Goal: Task Accomplishment & Management: Complete application form

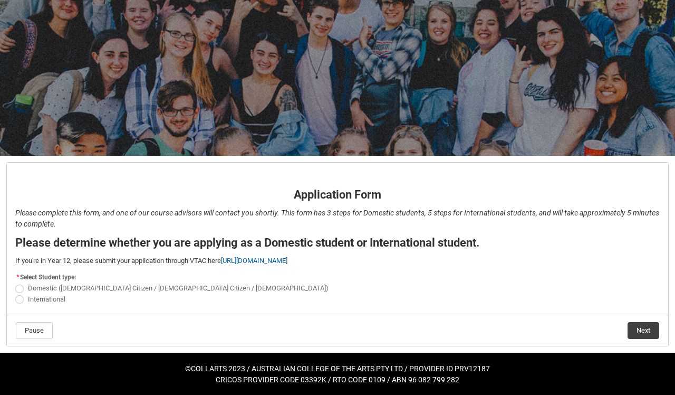
scroll to position [53, 0]
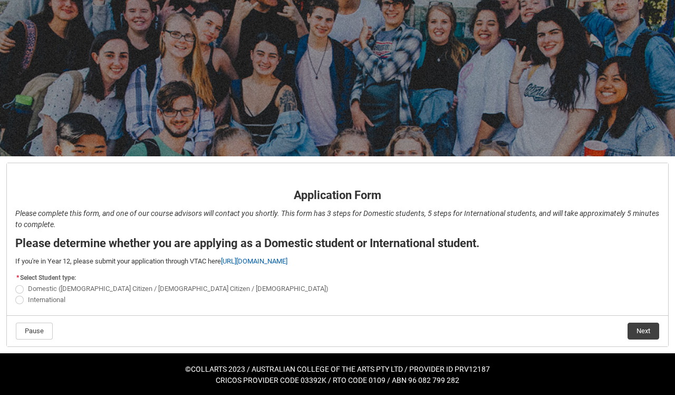
click at [20, 289] on span "REDU_Application_Form_for_Applicant flow" at bounding box center [19, 289] width 8 height 8
click at [15, 283] on input "Domestic ([DEMOGRAPHIC_DATA] Citizen / [DEMOGRAPHIC_DATA] Citizen / [DEMOGRAPHI…" at bounding box center [15, 283] width 1 height 1
radio input "true"
click at [637, 333] on button "Next" at bounding box center [644, 330] width 32 height 17
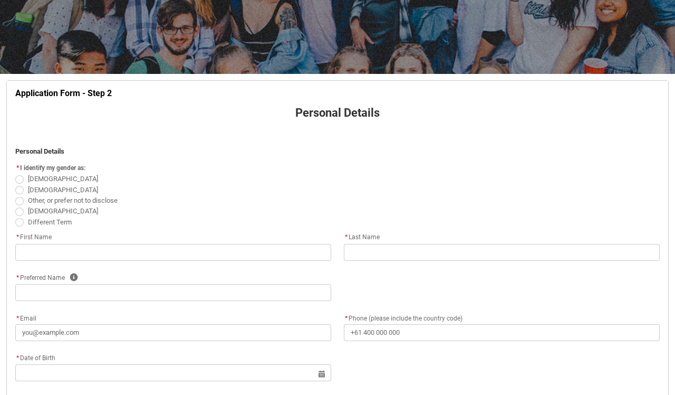
scroll to position [135, 0]
click at [17, 189] on span "REDU_Application_Form_for_Applicant flow" at bounding box center [19, 190] width 8 height 8
click at [15, 184] on input "[DEMOGRAPHIC_DATA]" at bounding box center [15, 184] width 1 height 1
radio input "true"
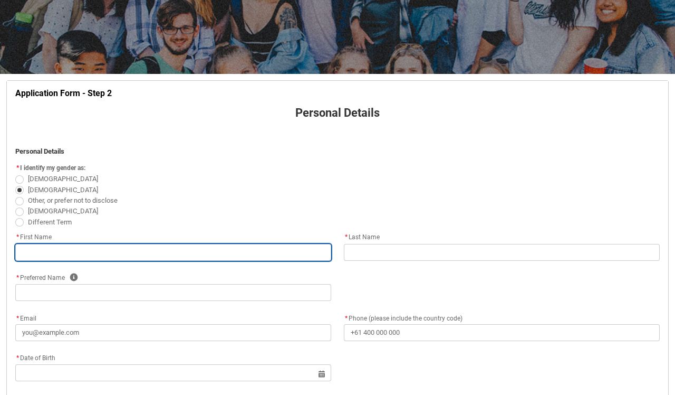
type lightning-primitive-input-simple "m"
type input "m"
type lightning-primitive-input-simple "ma"
type input "ma"
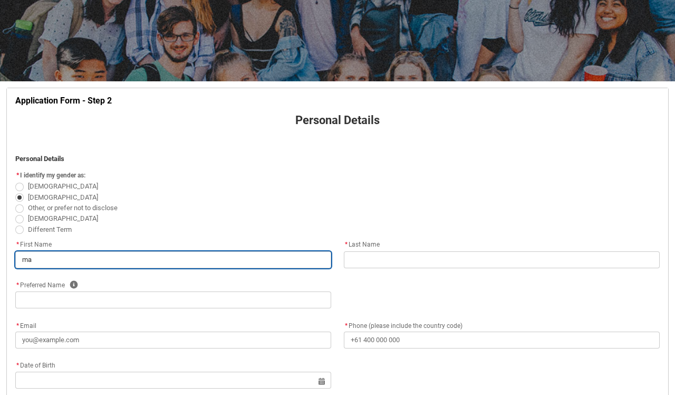
scroll to position [136, 0]
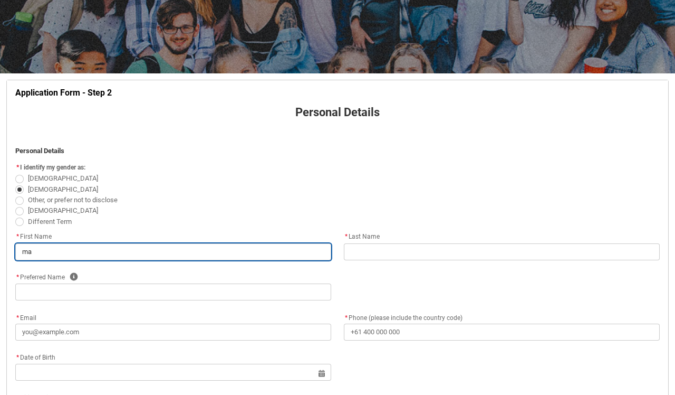
type lightning-primitive-input-simple "mar"
type input "mar"
type lightning-primitive-input-simple "mart"
type input "mart"
type lightning-primitive-input-simple "[PERSON_NAME]"
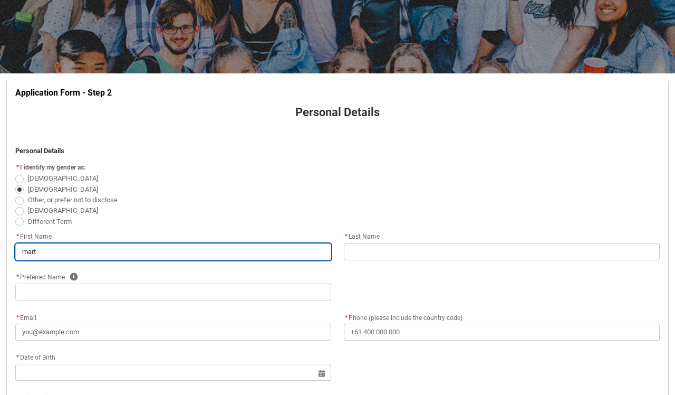
type input "[PERSON_NAME]"
type lightning-primitive-input-simple "[PERSON_NAME]"
type input "[PERSON_NAME]"
type lightning-primitive-input-simple "[PERSON_NAME]"
type input "[PERSON_NAME]"
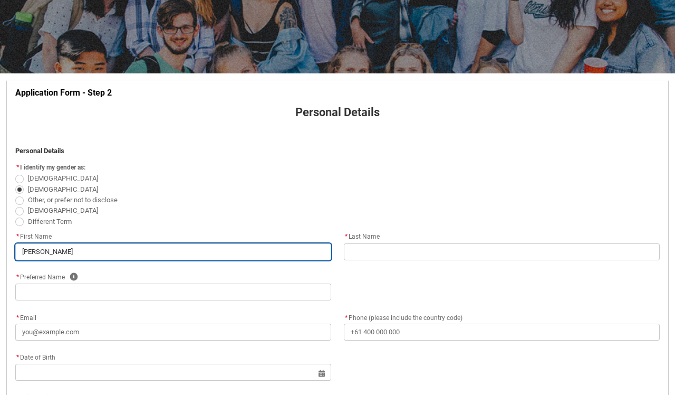
type lightning-primitive-input-simple "mart"
type input "mart"
type lightning-primitive-input-simple "mar"
type input "mar"
type lightning-primitive-input-simple "ma"
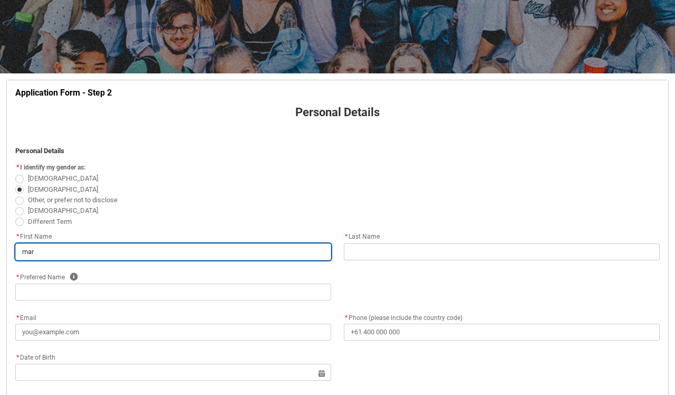
type input "ma"
type lightning-primitive-input-simple "m"
type input "m"
type lightning-primitive-input-simple "M"
type input "M"
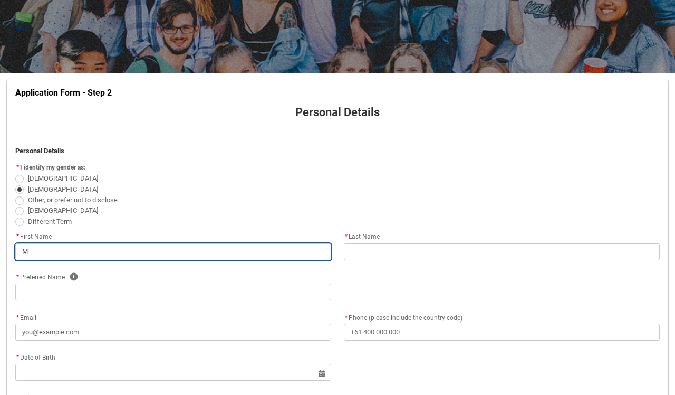
type lightning-primitive-input-simple "Ma"
type input "Ma"
type lightning-primitive-input-simple "Mar"
type input "Mar"
type lightning-primitive-input-simple "Mart"
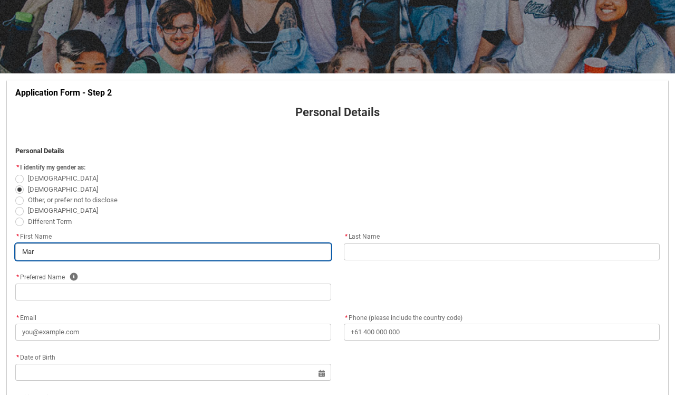
type input "Mart"
type lightning-primitive-input-simple "[PERSON_NAME]"
type input "[PERSON_NAME]"
type lightning-primitive-input-simple "[PERSON_NAME]"
type input "[PERSON_NAME]"
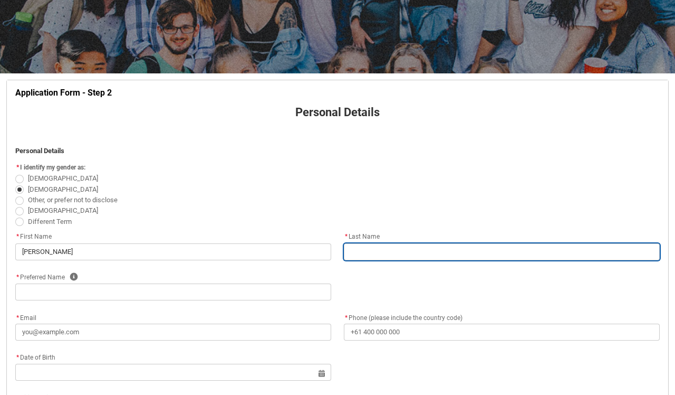
type lightning-primitive-input-simple "C"
type input "C"
type lightning-primitive-input-simple "Cr"
type input "Cr"
type lightning-primitive-input-simple "Cru"
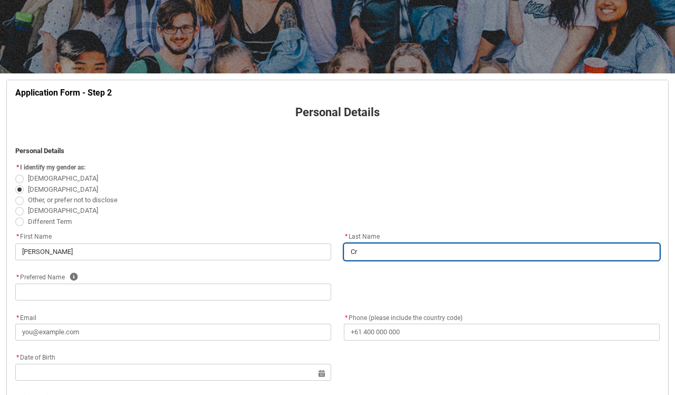
type input "Cru"
type lightning-primitive-input-simple "[PERSON_NAME]"
type input "[PERSON_NAME]"
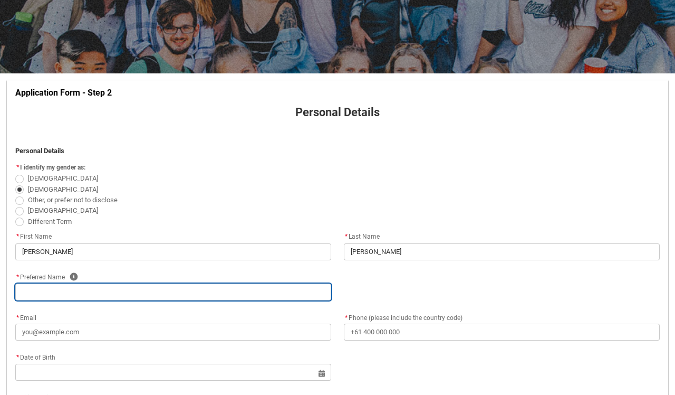
type lightning-primitive-input-simple "M"
type input "M"
type lightning-primitive-input-simple "Ma"
type input "Ma"
type lightning-primitive-input-simple "Mar"
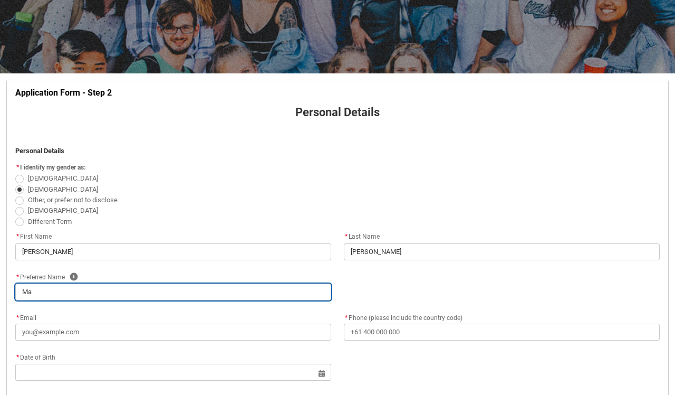
type input "Mar"
type lightning-primitive-input-simple "Mart"
type input "Mart"
type lightning-primitive-input-simple "[PERSON_NAME]"
type input "[PERSON_NAME]"
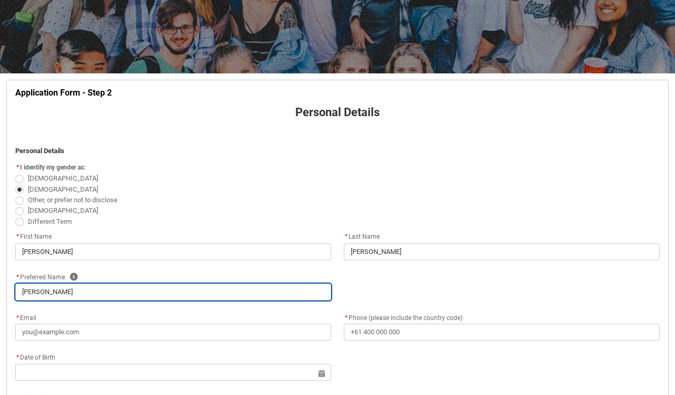
type lightning-primitive-input-simple "[PERSON_NAME]"
type input "[PERSON_NAME]"
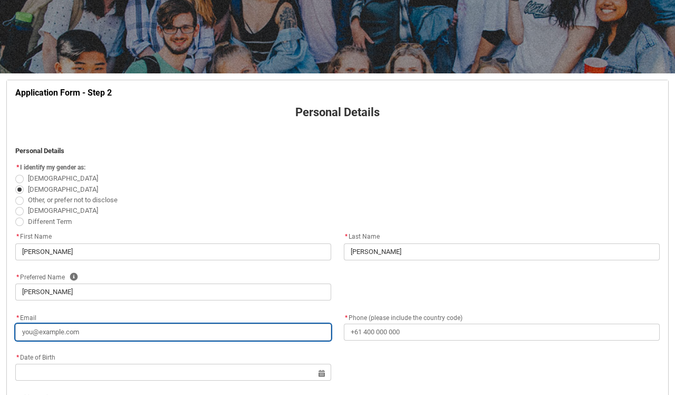
type lightning-primitive-input-simple "L"
type input "L"
type lightning-primitive-input-simple "La"
type input "La"
type lightning-primitive-input-simple "Lan"
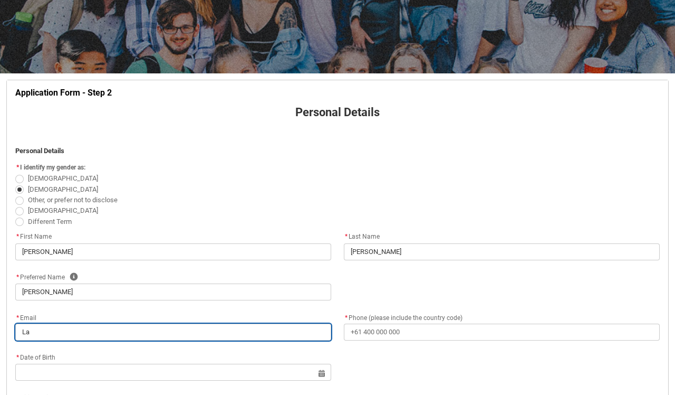
type input "Lan"
type lightning-primitive-input-simple "Lanf"
type input "Lanf"
type lightning-primitive-input-simple "Lan"
type input "Lan"
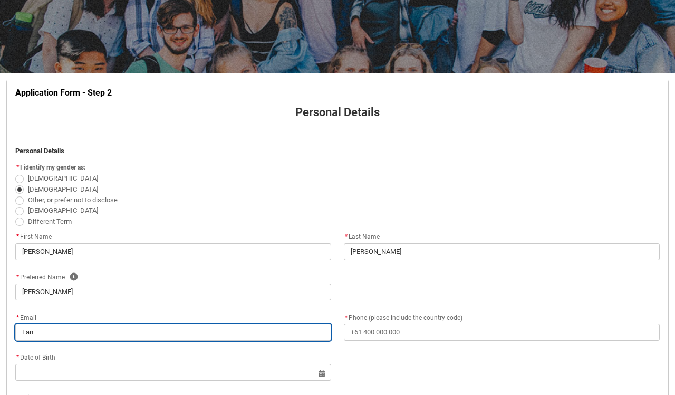
type lightning-primitive-input-simple "Land"
type input "Land"
type lightning-primitive-input-simple "Landv"
type input "Landv"
type lightning-primitive-input-simple "Landvr"
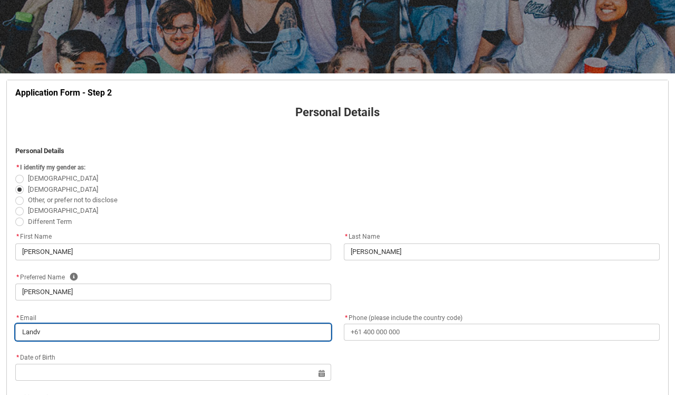
type input "Landvr"
type lightning-primitive-input-simple "Landv"
type input "Landv"
type lightning-primitive-input-simple "Landvc"
type input "Landvc"
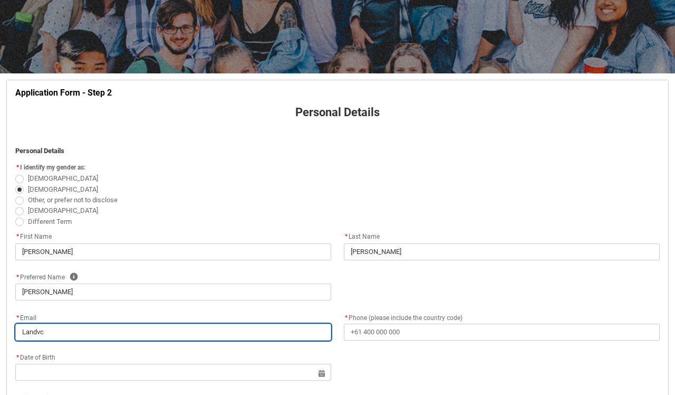
type lightning-primitive-input-simple "Landvcr"
type input "Landvcr"
type lightning-primitive-input-simple "Landvcru"
type input "Landvcru"
type lightning-primitive-input-simple "Landvcruz"
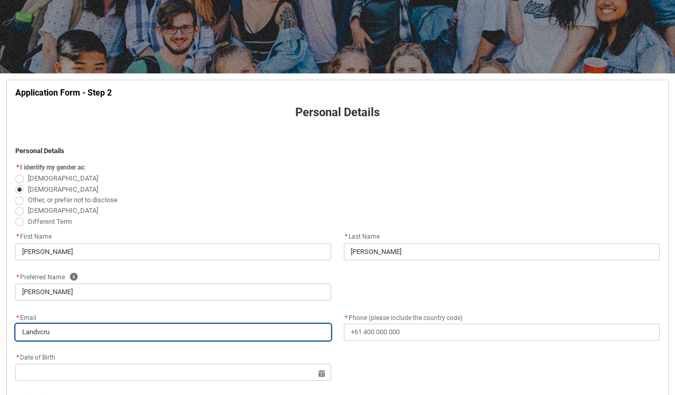
type input "Landvcruz"
type lightning-primitive-input-simple "Landvcruz4"
type input "Landvcruz4"
type lightning-primitive-input-simple "Landvcruz4@"
type input "Landvcruz4@"
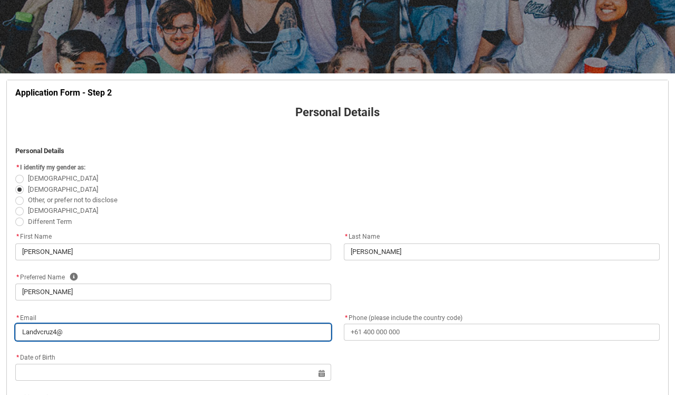
type lightning-primitive-input-simple "Landvcruz4@g"
type input "Landvcruz4@g"
type lightning-primitive-input-simple "Landvcruz4@gm"
type input "Landvcruz4@gm"
type lightning-primitive-input-simple "Landvcruz4@gma"
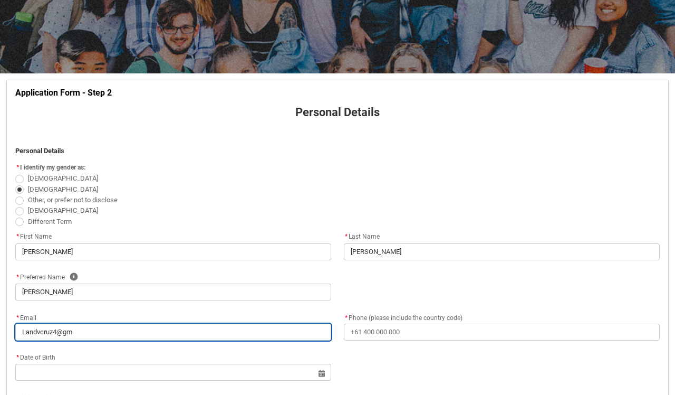
type input "Landvcruz4@gma"
type lightning-primitive-input-simple "Landvcruz4@gmai"
type input "Landvcruz4@gmai"
type lightning-primitive-input-simple "[EMAIL_ADDRESS]"
type input "[EMAIL_ADDRESS]"
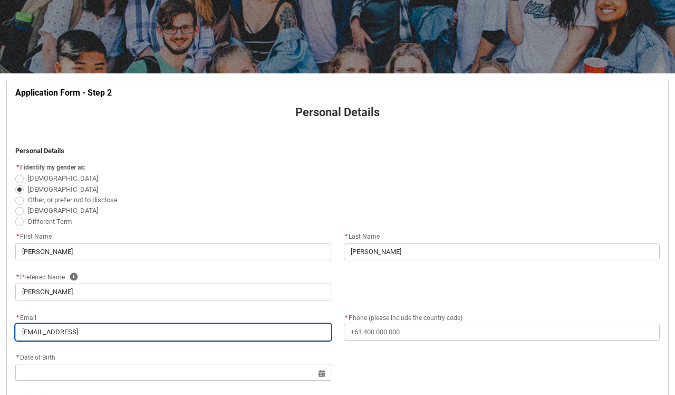
type lightning-primitive-input-simple "[EMAIL_ADDRESS]."
type input "[EMAIL_ADDRESS]."
type lightning-primitive-input-simple "Landvcruz4@gmail.c"
type input "Landvcruz4@gmail.c"
type lightning-primitive-input-simple "[EMAIL_ADDRESS][DOMAIN_NAME]"
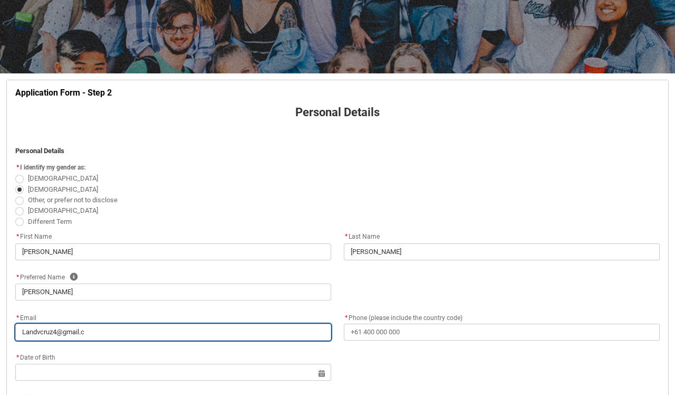
type input "[EMAIL_ADDRESS][DOMAIN_NAME]"
type lightning-primitive-input-simple "[EMAIL_ADDRESS][DOMAIN_NAME]"
type input "[EMAIL_ADDRESS][DOMAIN_NAME]"
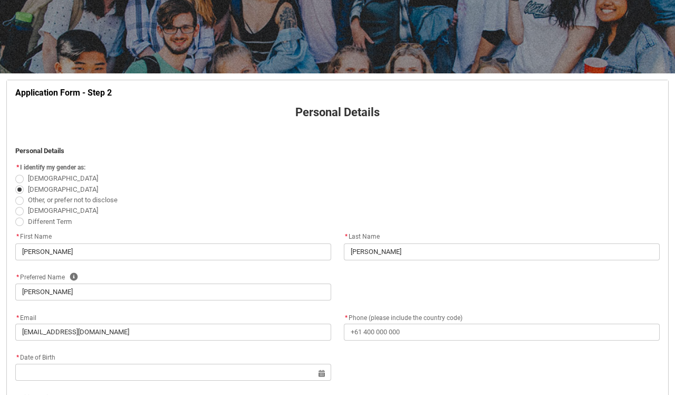
click at [372, 339] on flowruntime-screen-field "* Phone (please include the country code)" at bounding box center [502, 328] width 329 height 34
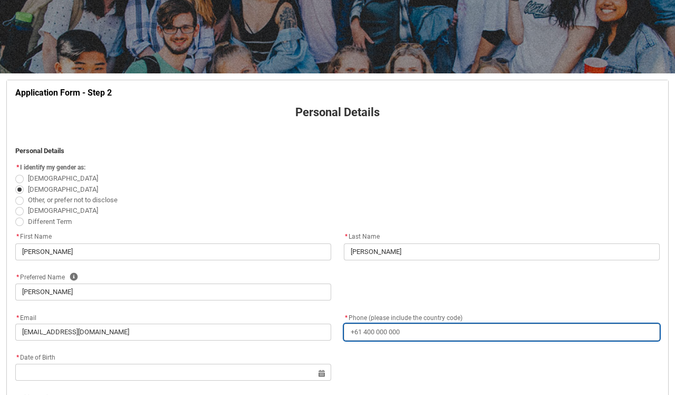
type lightning-primitive-input-simple "0"
type input "0"
type lightning-primitive-input-simple "04"
type input "04"
type lightning-primitive-input-simple "045"
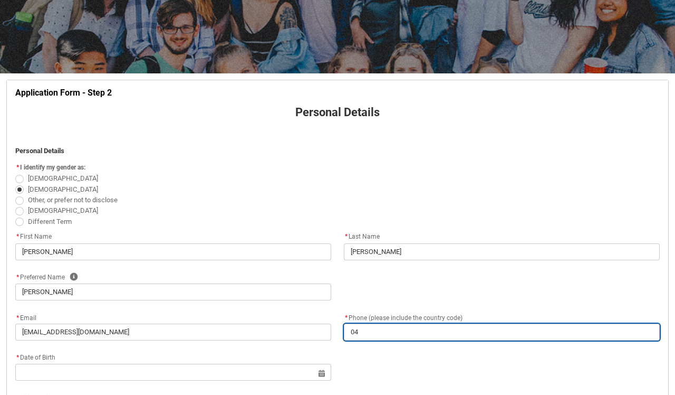
type input "045"
type lightning-primitive-input-simple "0451"
type input "0451"
type lightning-primitive-input-simple "04515"
type input "04515"
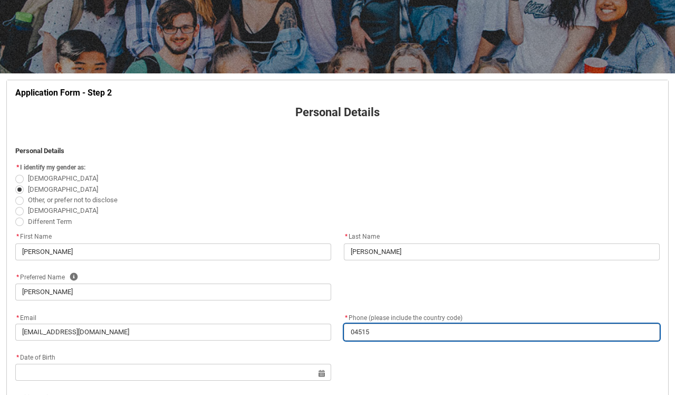
type lightning-primitive-input-simple "045156"
type input "045156"
type lightning-primitive-input-simple "0451565"
type input "0451565"
type lightning-primitive-input-simple "04515654"
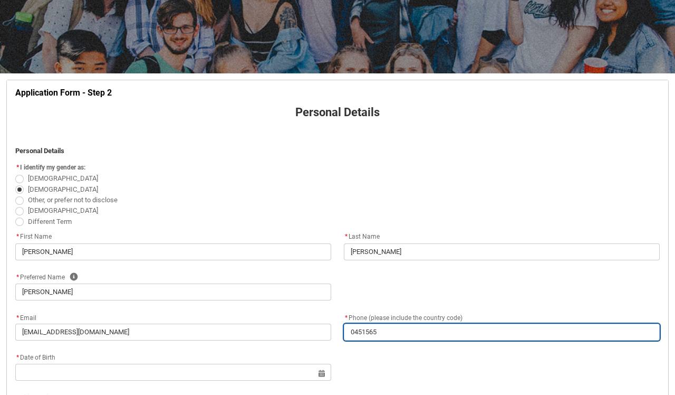
type input "04515654"
type lightning-primitive-input-simple "045156542"
type input "045156542"
type lightning-primitive-input-simple "0451565424"
type input "0451565424"
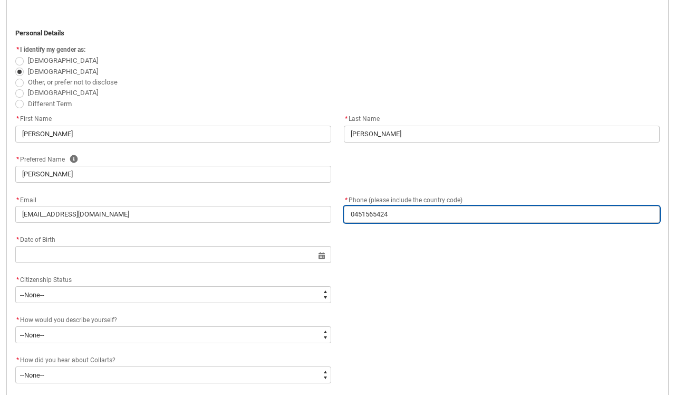
scroll to position [259, 0]
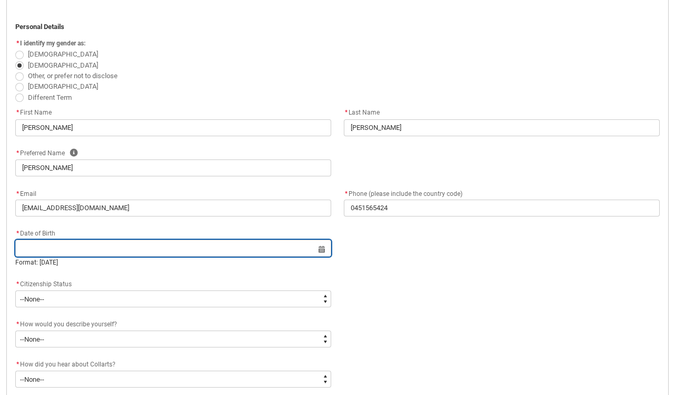
click at [324, 246] on input "REDU_Application_Form_for_Applicant flow" at bounding box center [173, 247] width 316 height 17
select select "2025"
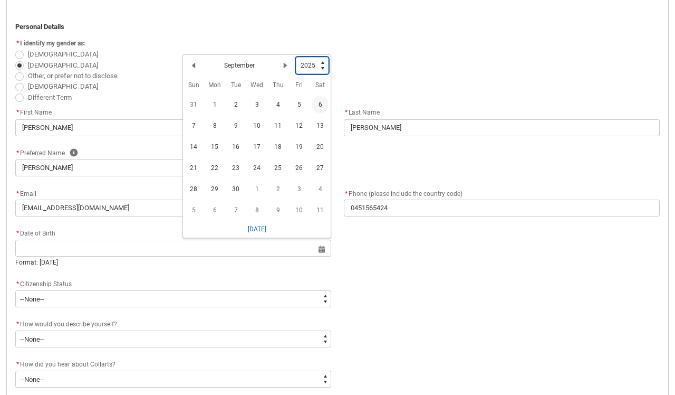
type lightning-select "2004"
select select "2004"
click at [258, 62] on div "Previous Month September Next Month" at bounding box center [240, 67] width 111 height 17
drag, startPoint x: 251, startPoint y: 63, endPoint x: 257, endPoint y: 64, distance: 5.8
click at [251, 63] on h2 "September" at bounding box center [239, 67] width 31 height 9
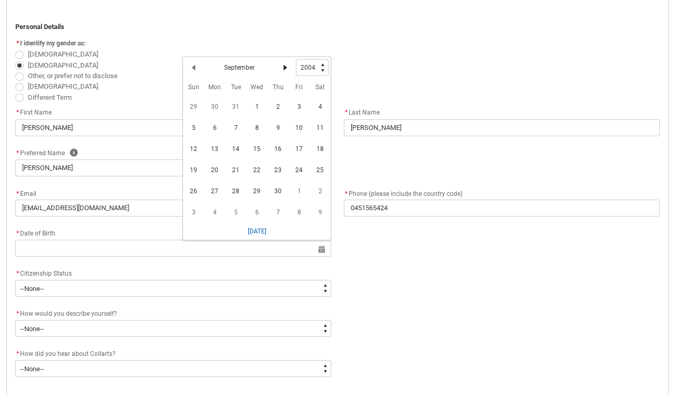
click at [282, 65] on lightning-primitive-icon "Date picker: September" at bounding box center [285, 67] width 7 height 7
click at [282, 65] on lightning-primitive-icon "Date picker: October" at bounding box center [285, 67] width 7 height 7
click at [282, 65] on lightning-primitive-icon "Date picker: November" at bounding box center [285, 67] width 7 height 7
click at [315, 105] on span "4" at bounding box center [320, 106] width 17 height 17
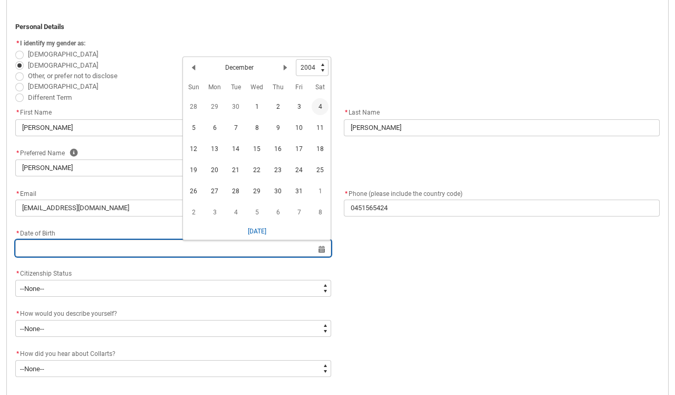
type lightning-datepicker "[DATE]"
type lightning-input "[DATE]"
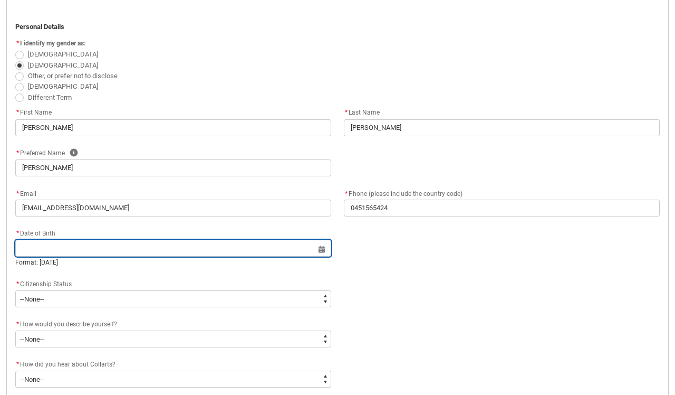
type input "[DATE]"
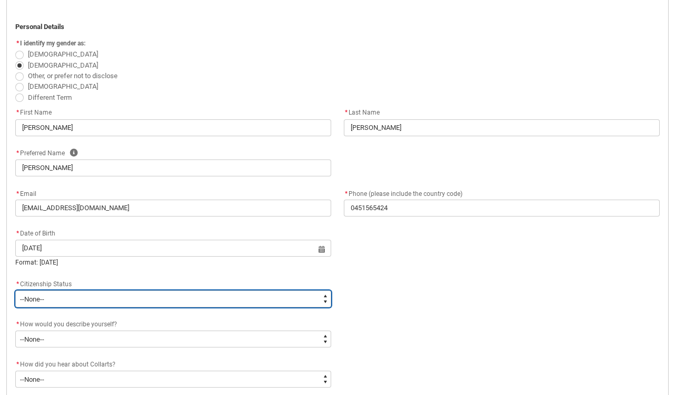
type lightning-select "Citizenship.1"
select select "Citizenship.1"
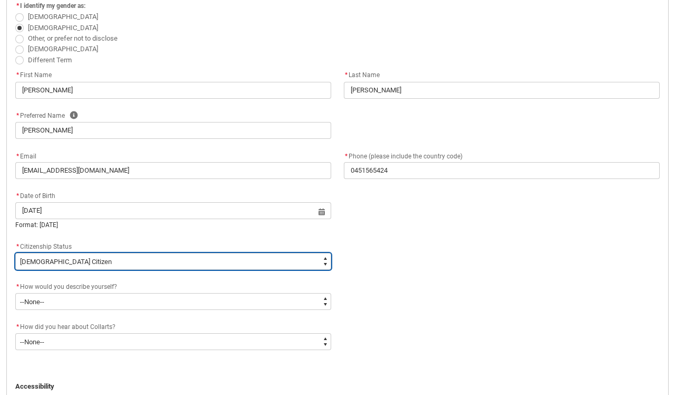
scroll to position [305, 0]
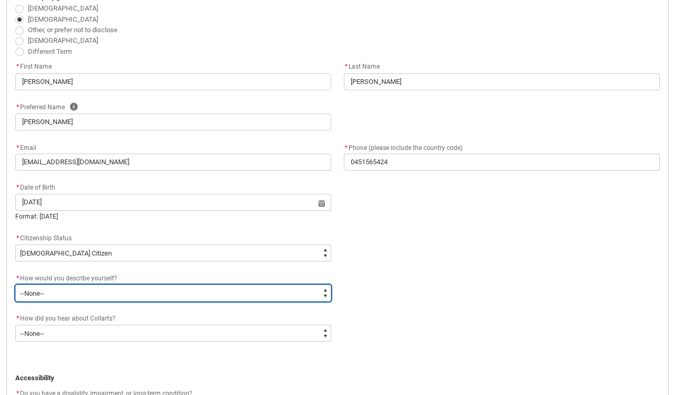
type lightning-select "HSLC_Domestic_f"
select select "HSLC_Domestic_f"
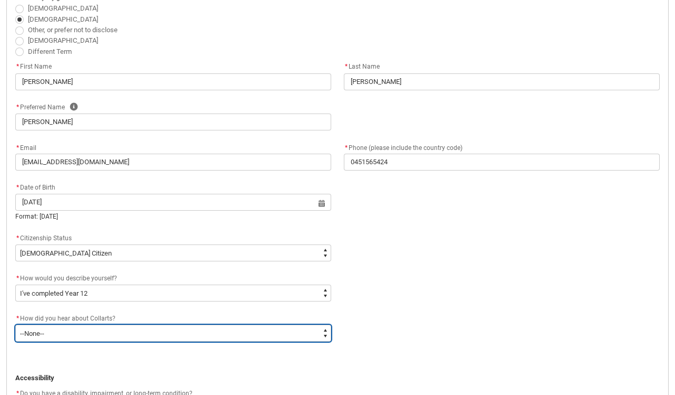
type lightning-select "Heard_About_Collarts_Picklist.Word of mouth"
select select "Heard_About_Collarts_Picklist.Word of mouth"
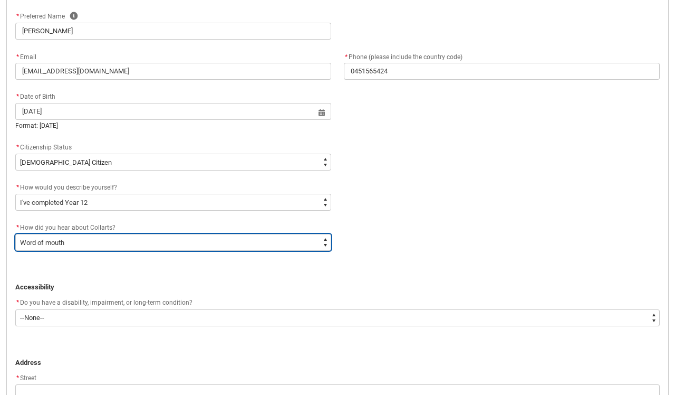
scroll to position [419, 0]
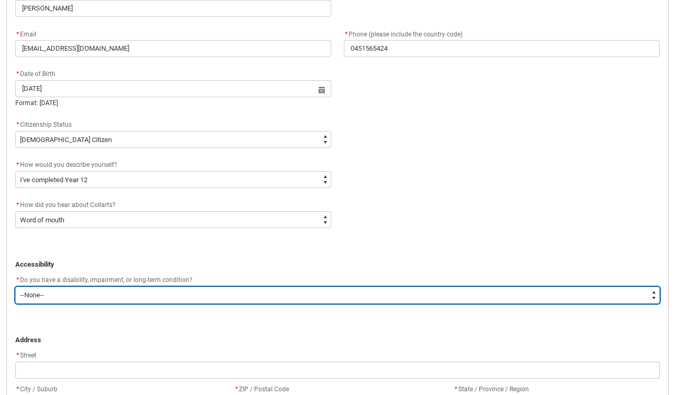
type lightning-select "No_TextChoice"
select select "No_TextChoice"
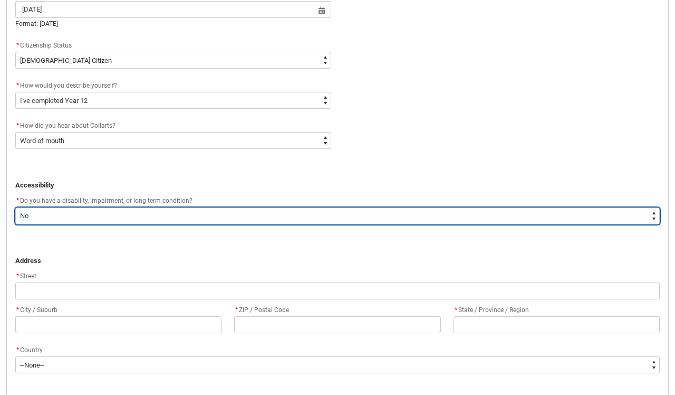
scroll to position [499, 0]
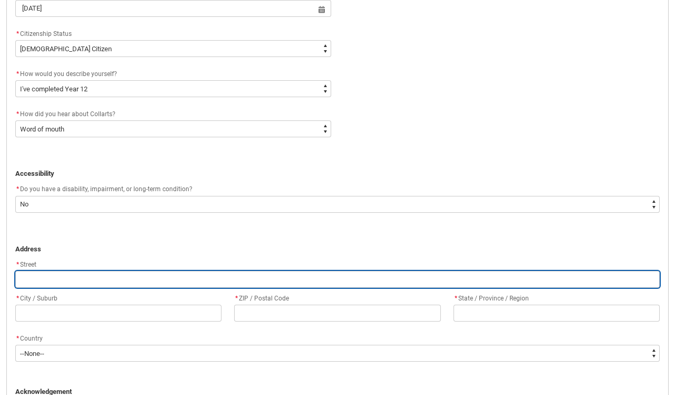
type lightning-primitive-input-simple "2"
type input "2"
type lightning-primitive-input-simple "29"
type input "29"
type lightning-primitive-input-simple "29"
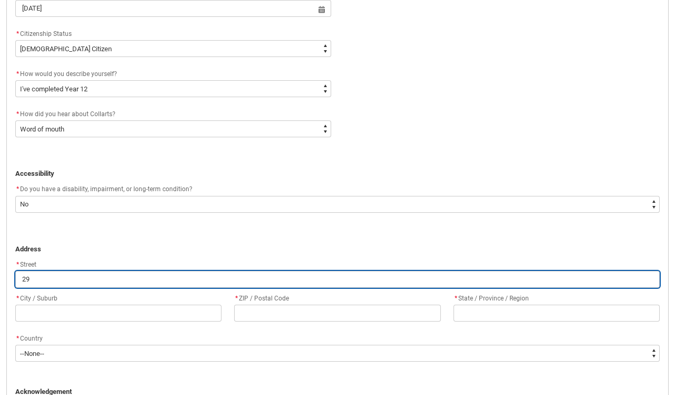
type input "29"
type lightning-primitive-input-simple "29 b"
type input "29 b"
type lightning-primitive-input-simple "29 br"
type input "29 br"
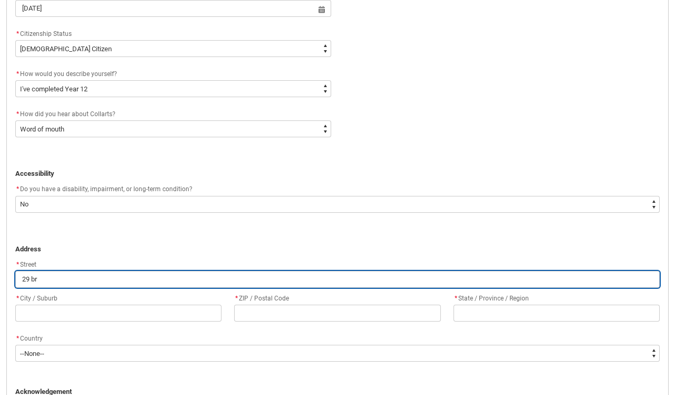
type lightning-primitive-input-simple "29 bri"
type input "29 bri"
type lightning-primitive-input-simple "29 brig"
type input "29 brig"
type lightning-primitive-input-simple "29 brigh"
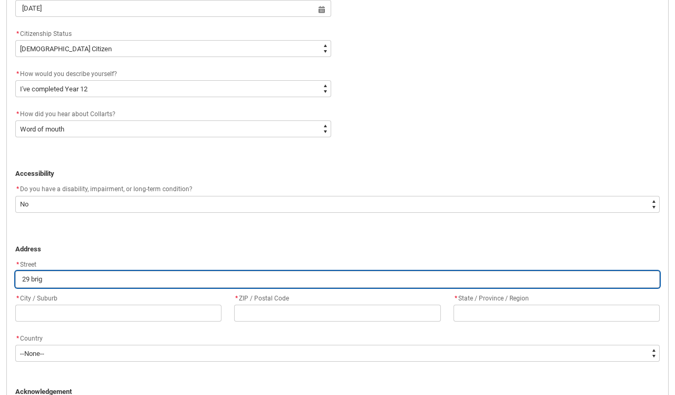
type input "29 brigh"
type lightning-primitive-input-simple "29 bright"
type input "29 bright"
type lightning-primitive-input-simple "29 brighto"
type input "29 brighto"
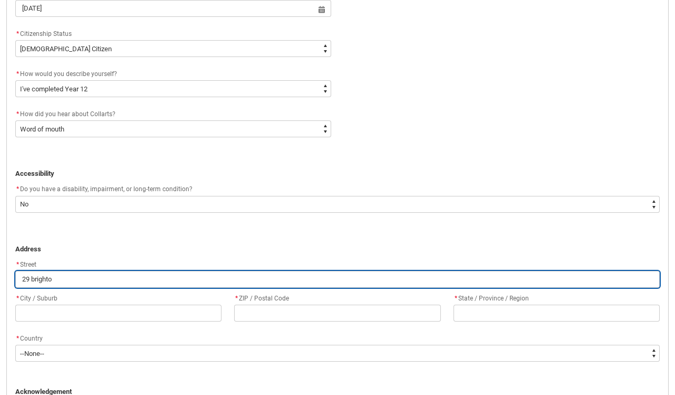
type lightning-primitive-input-simple "29 [GEOGRAPHIC_DATA]"
type input "29 [GEOGRAPHIC_DATA]"
type lightning-primitive-input-simple "[STREET_ADDRESS]"
type lightning-primitive-input-simple "Flemington"
type lightning-primitive-input-simple "3031"
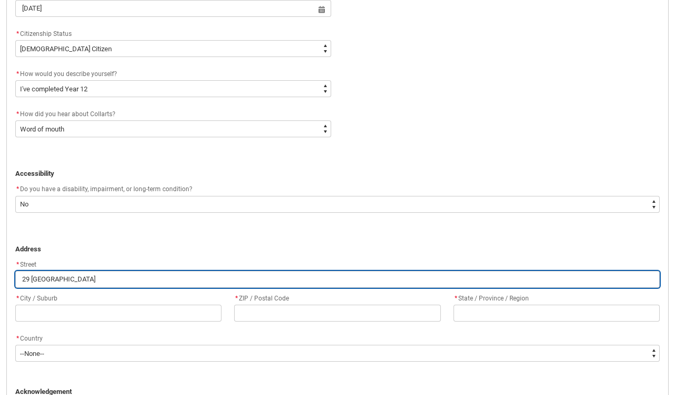
type lightning-primitive-input-simple "VIC"
type lightning-select "Country_Choice.1101"
select select "Country_Choice.1101"
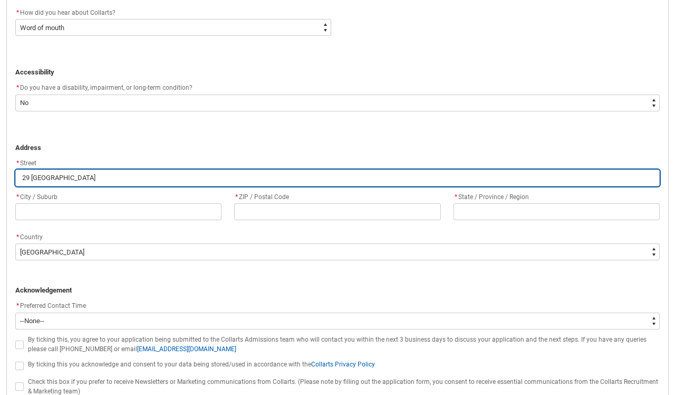
scroll to position [600, 0]
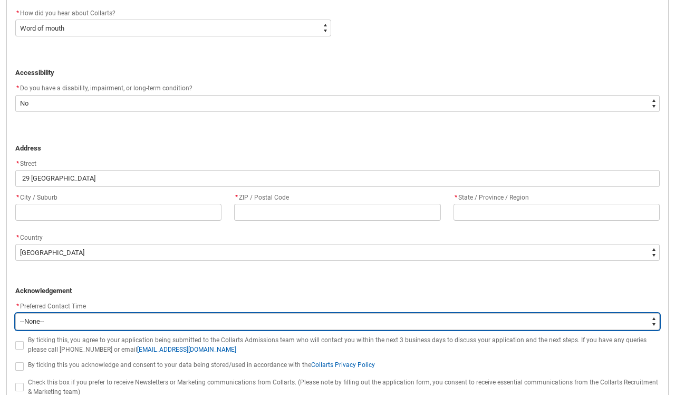
type lightning-select "P_Contact_Time_Morning"
select select "P_Contact_Time_Morning"
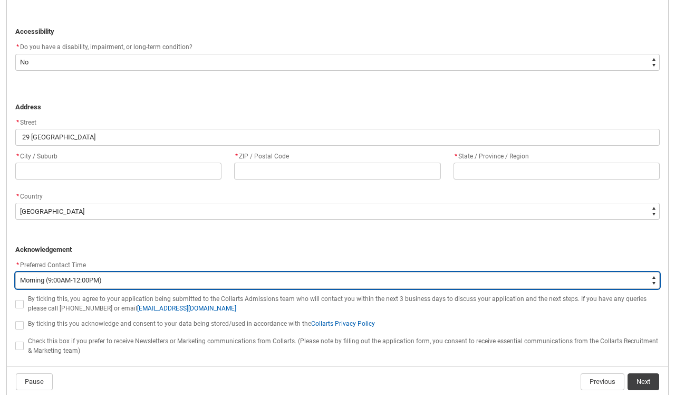
scroll to position [648, 0]
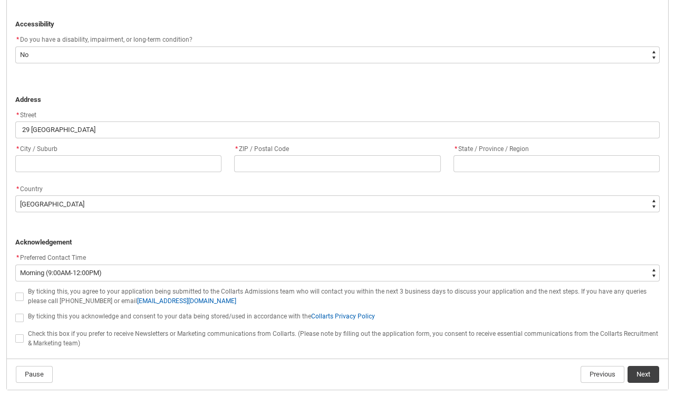
click at [16, 294] on span "REDU_Application_Form_for_Applicant flow" at bounding box center [19, 296] width 8 height 8
click at [15, 291] on input "REDU_Application_Form_for_Applicant flow" at bounding box center [15, 290] width 1 height 1
type lightning-input "true"
checkbox input "true"
click at [21, 314] on span "REDU_Application_Form_for_Applicant flow" at bounding box center [19, 317] width 8 height 8
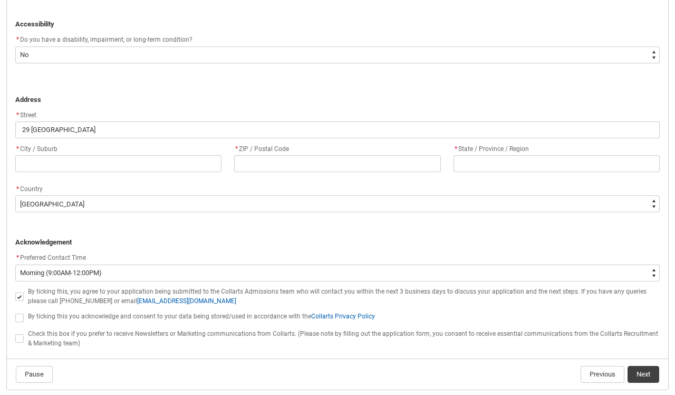
click at [15, 312] on input "REDU_Application_Form_for_Applicant flow" at bounding box center [15, 311] width 1 height 1
type lightning-input "true"
checkbox input "true"
click at [18, 334] on span "REDU_Application_Form_for_Applicant flow" at bounding box center [19, 338] width 8 height 8
click at [15, 333] on input "REDU_Application_Form_for_Applicant flow" at bounding box center [15, 332] width 1 height 1
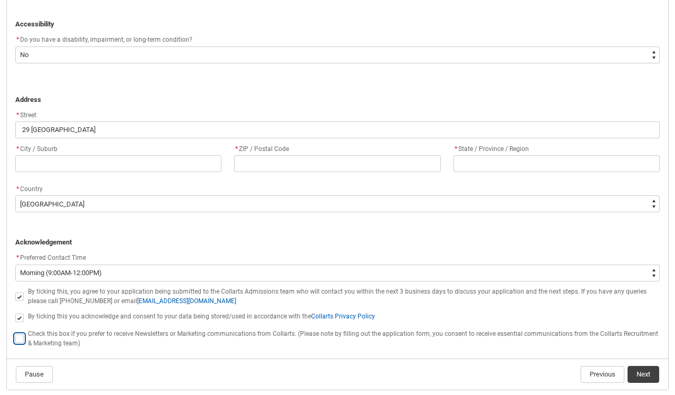
type lightning-input "true"
checkbox input "true"
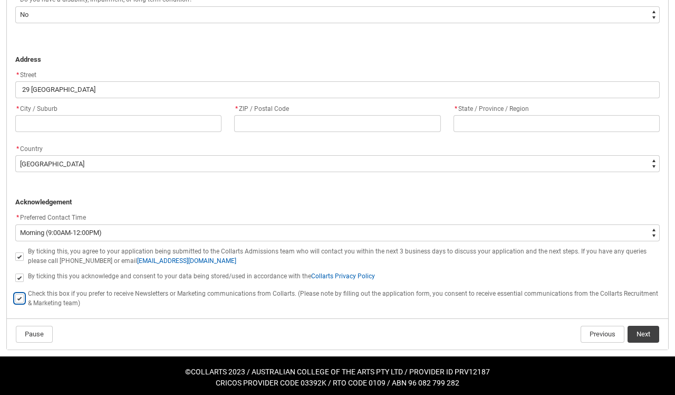
scroll to position [688, 0]
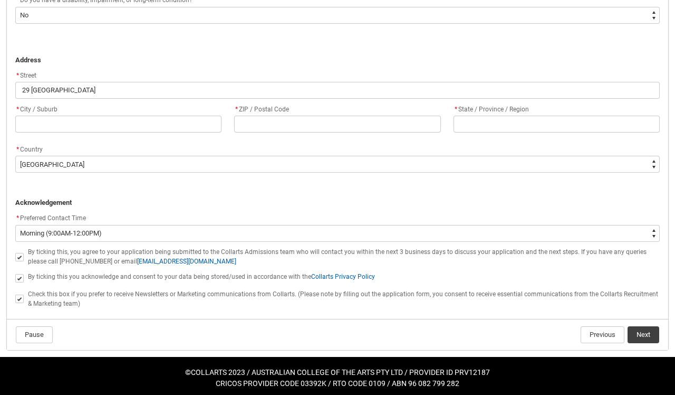
click at [651, 330] on button "Next" at bounding box center [644, 334] width 32 height 17
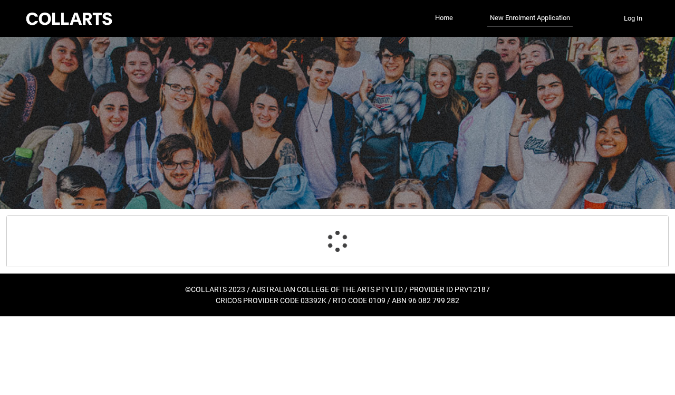
scroll to position [110, 0]
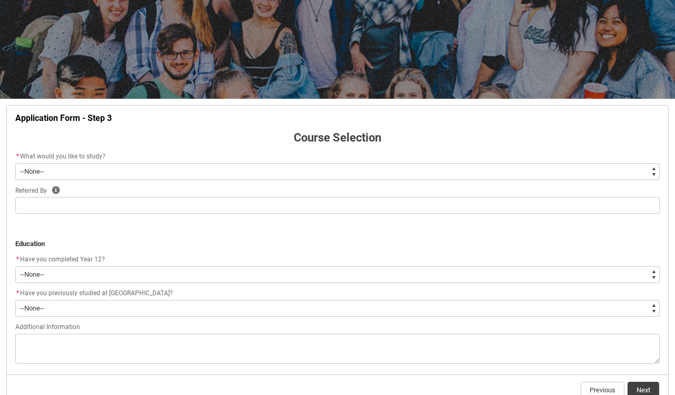
type lightning-select "WhichDegree_Diploma"
select select "WhichDegree_Diploma"
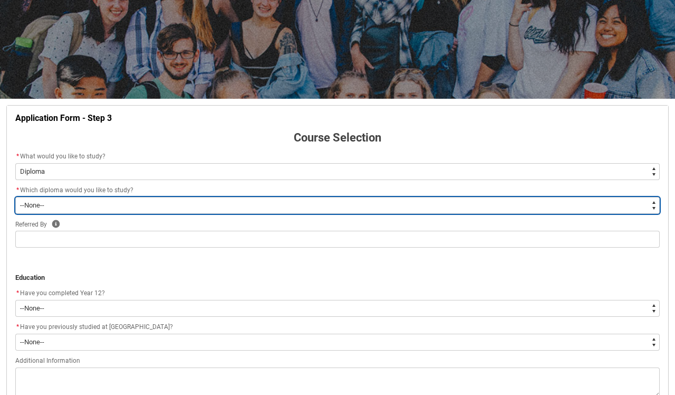
type lightning-select "ProgramChoice_Diploma.001OZ0000040dnBYAQ"
select select "ProgramChoice_Diploma.001OZ0000040dnBYAQ"
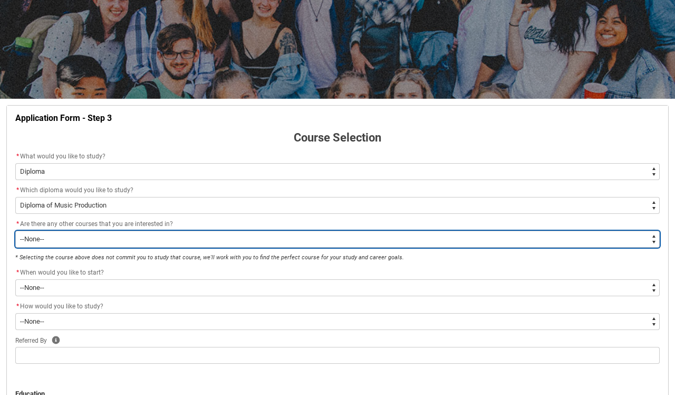
type lightning-select "No_TextChoice"
select select "No_TextChoice"
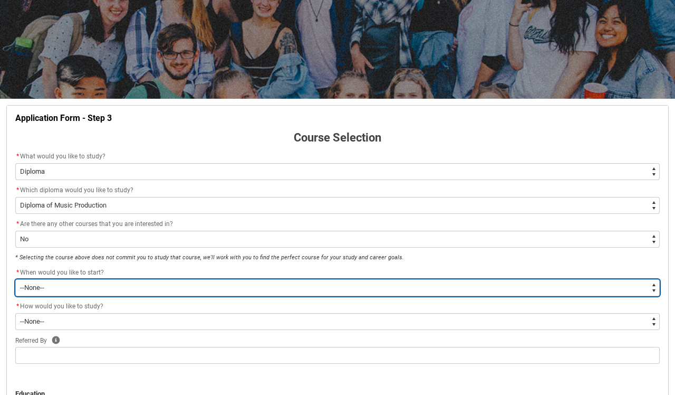
type lightning-select "Starting_Term.a0pI70000004aTdIAI"
select select "Starting_Term.a0pI70000004aTdIAI"
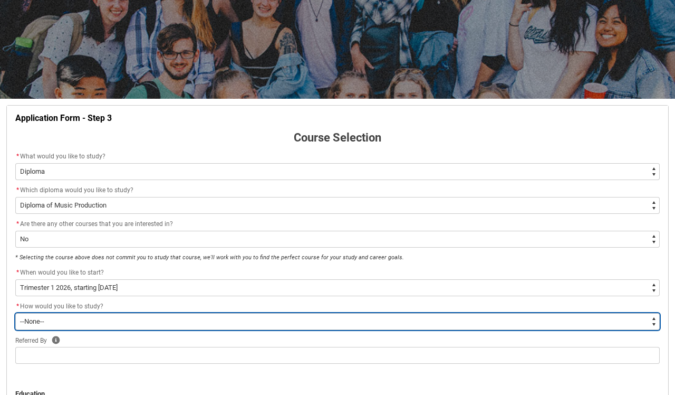
type lightning-select "WhichStudyMethod_OnCampus"
select select "WhichStudyMethod_OnCampus"
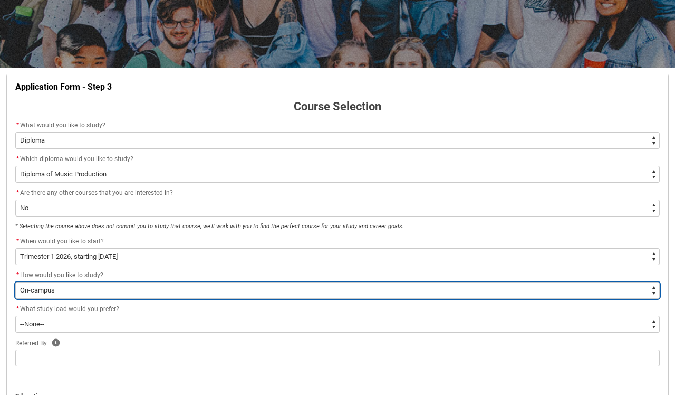
scroll to position [150, 0]
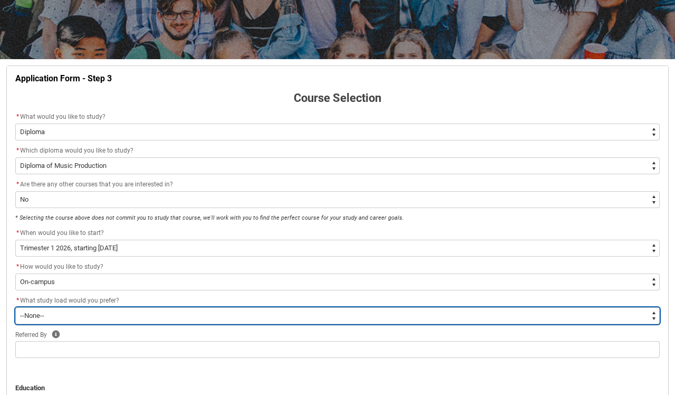
type lightning-select "WhichStudyLoad_PartTime"
select select "WhichStudyLoad_PartTime"
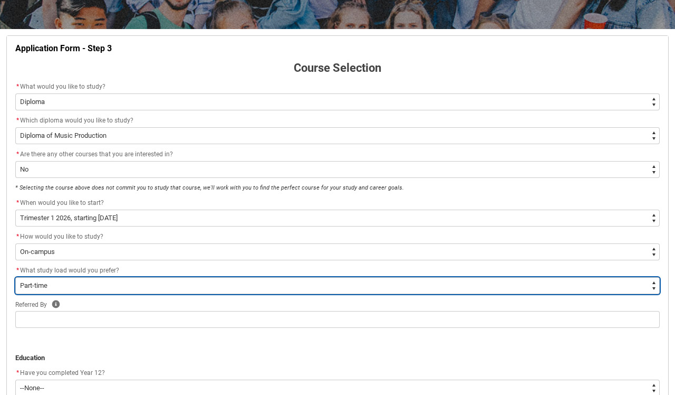
scroll to position [185, 0]
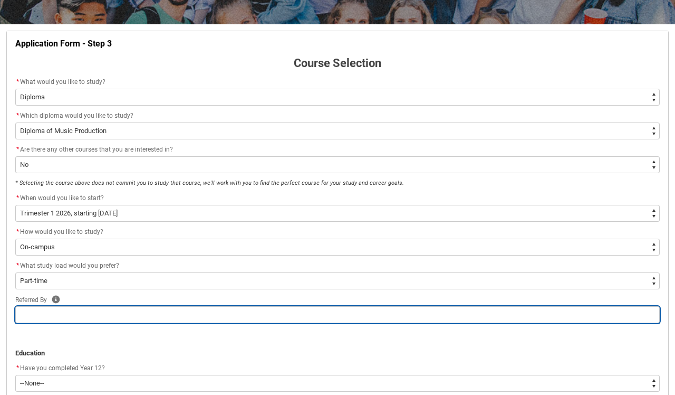
click at [115, 313] on input "REDU_Application_Form_for_Applicant flow" at bounding box center [337, 314] width 645 height 17
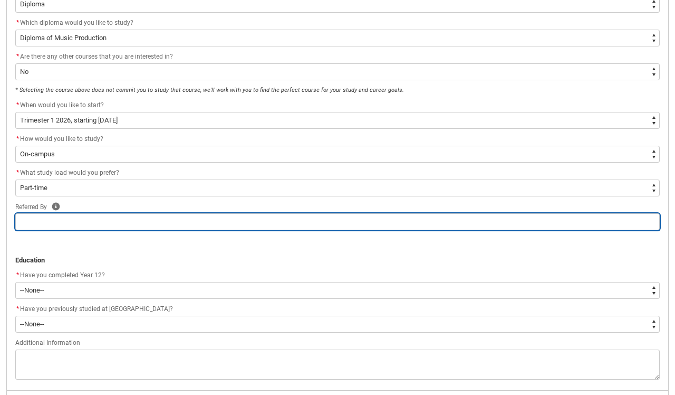
scroll to position [278, 0]
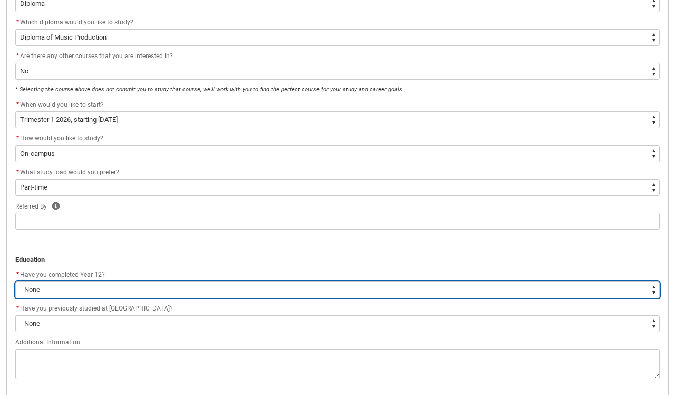
type lightning-select "Year_12_Completition.Yes"
select select "Year_12_Completition.Yes"
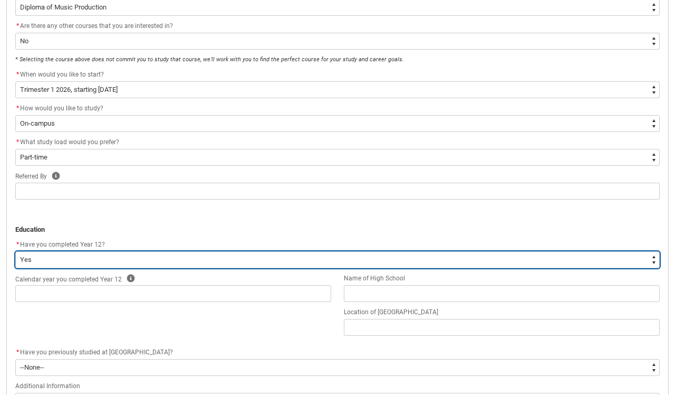
scroll to position [307, 0]
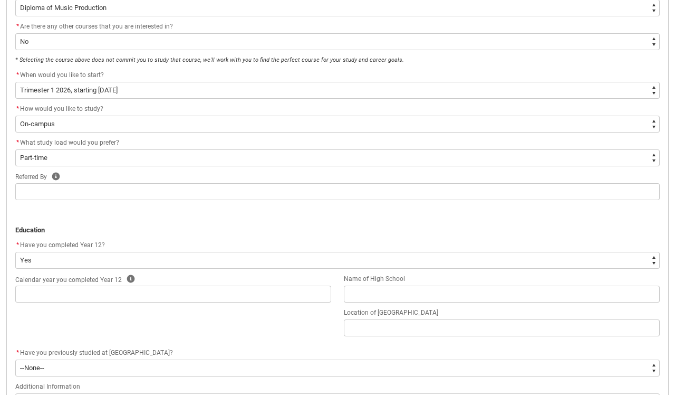
click at [118, 304] on flowruntime-screen-field "Calendar year you completed Year 12 Help" at bounding box center [173, 290] width 329 height 34
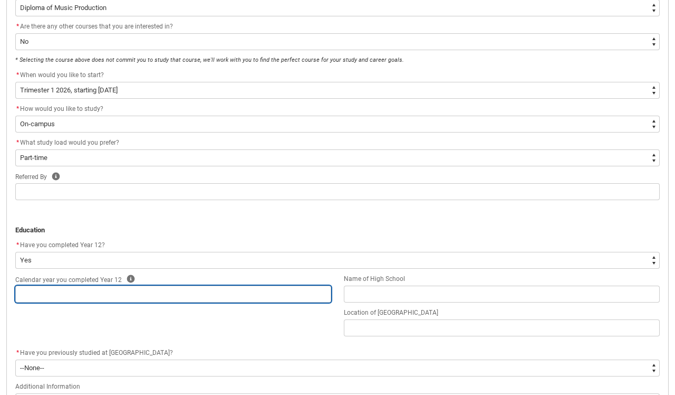
click at [125, 298] on input "REDU_Application_Form_for_Applicant flow" at bounding box center [173, 293] width 316 height 17
type lightning-primitive-input-simple "2"
type input "2"
type lightning-primitive-input-simple "20"
type input "20"
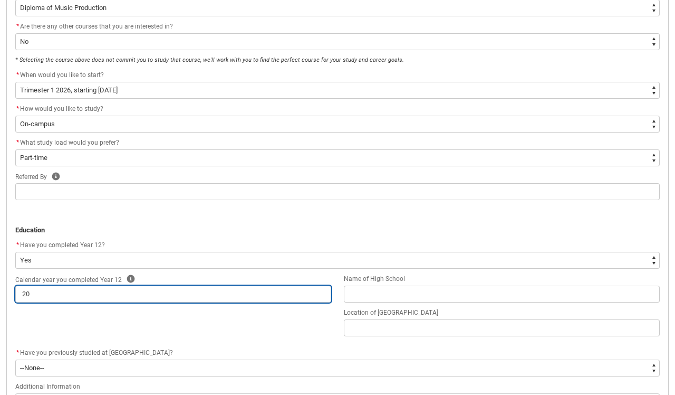
type lightning-primitive-input-simple "202"
type input "202"
type lightning-primitive-input-simple "2023"
type input "2023"
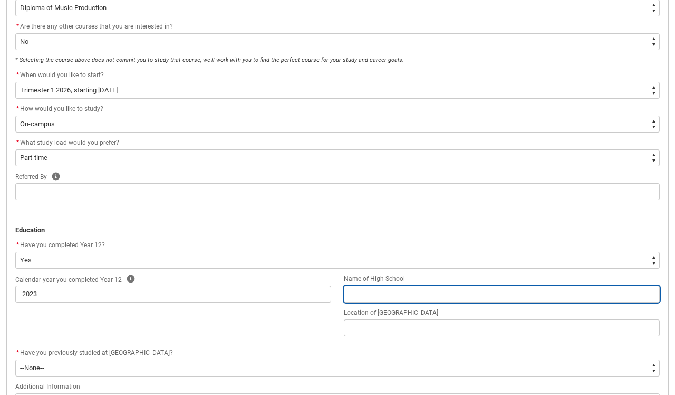
click at [362, 287] on input "REDU_Application_Form_for_Applicant flow" at bounding box center [502, 293] width 316 height 17
type lightning-primitive-input-simple "m"
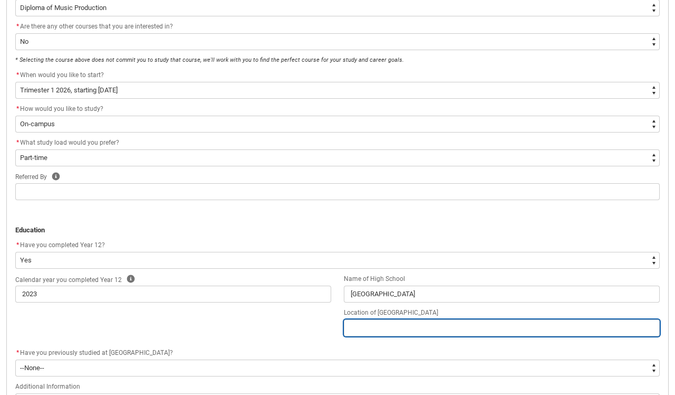
click at [370, 324] on input "REDU_Application_Form_for_Applicant flow" at bounding box center [502, 327] width 316 height 17
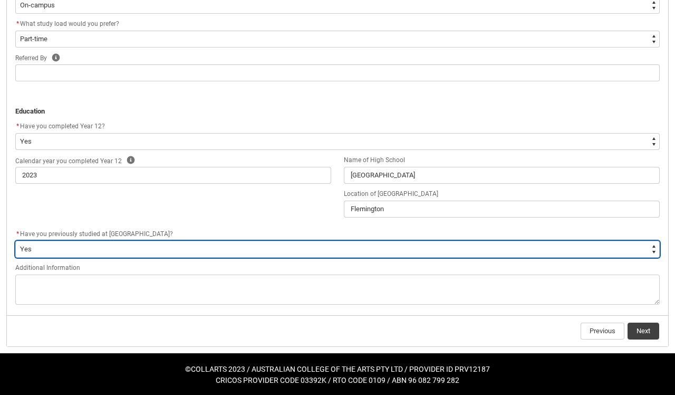
scroll to position [426, 0]
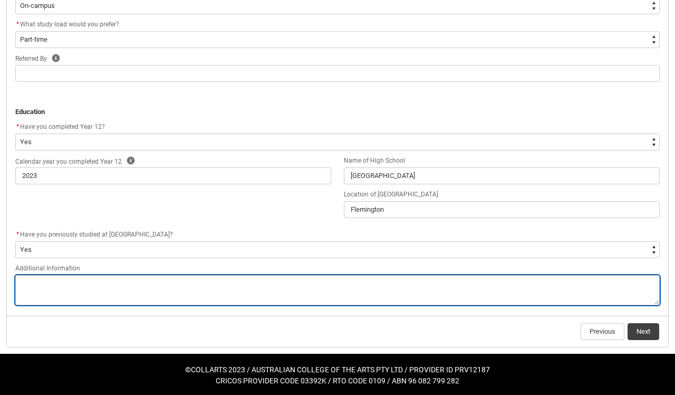
click at [151, 288] on textarea "REDU_Application_Form_for_Applicant flow" at bounding box center [337, 290] width 645 height 30
click at [186, 284] on textarea "REDU_Application_Form_for_Applicant flow" at bounding box center [337, 290] width 645 height 30
click at [260, 278] on textarea "REDU_Application_Form_for_Applicant flow" at bounding box center [337, 290] width 645 height 30
click at [260, 284] on textarea "REDU_Application_Form_for_Applicant flow" at bounding box center [337, 290] width 645 height 30
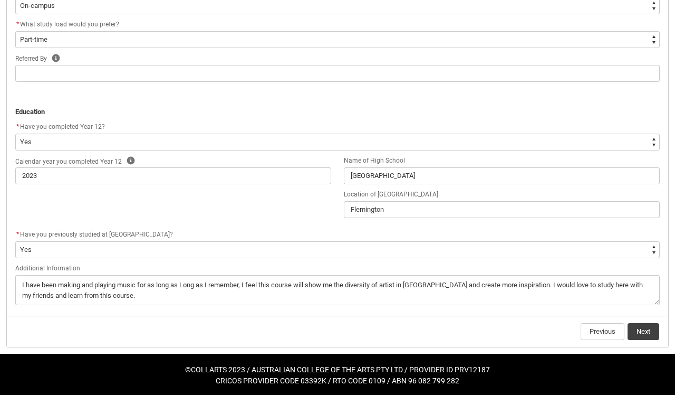
click at [644, 330] on button "Next" at bounding box center [644, 331] width 32 height 17
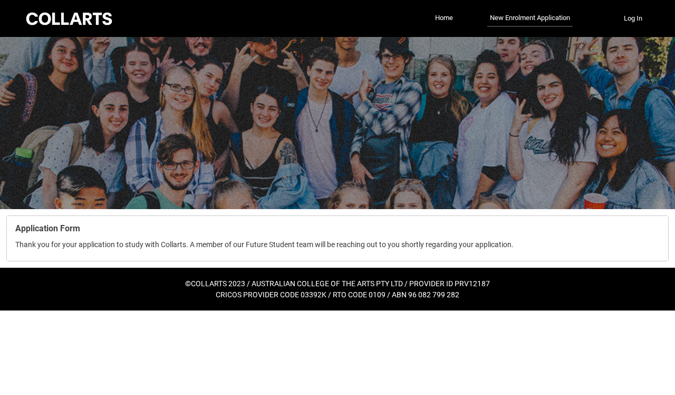
scroll to position [0, 0]
